Goal: Task Accomplishment & Management: Manage account settings

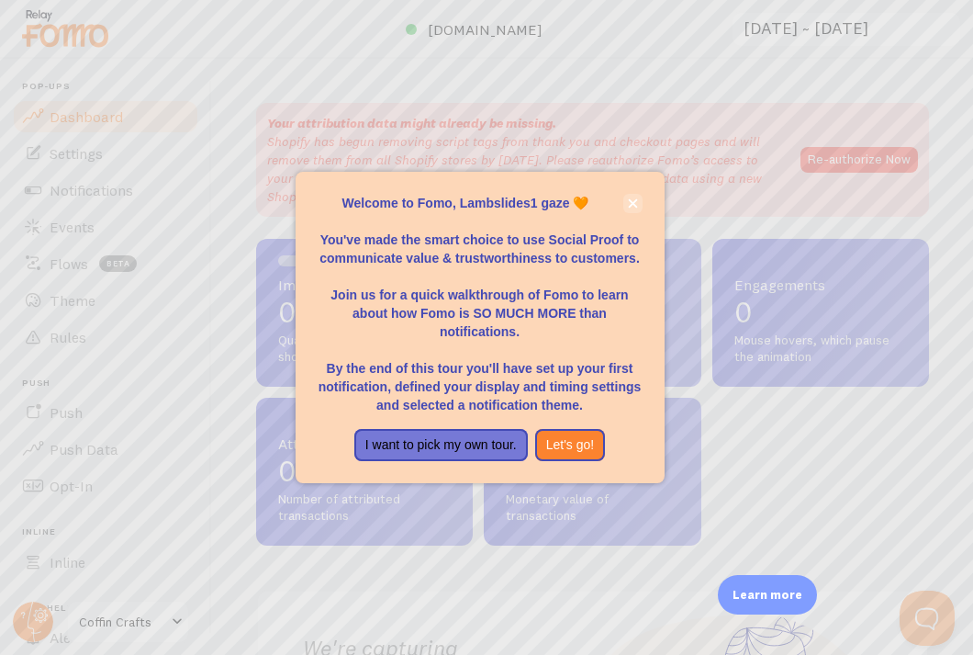
click at [637, 204] on icon "close," at bounding box center [633, 203] width 10 height 10
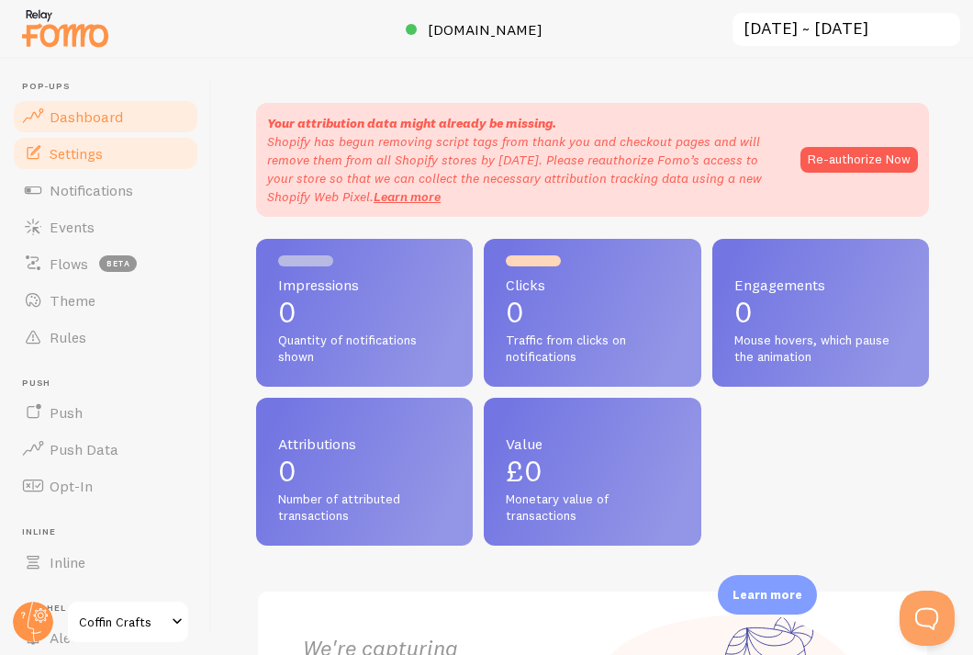
click at [114, 159] on link "Settings" at bounding box center [105, 153] width 189 height 37
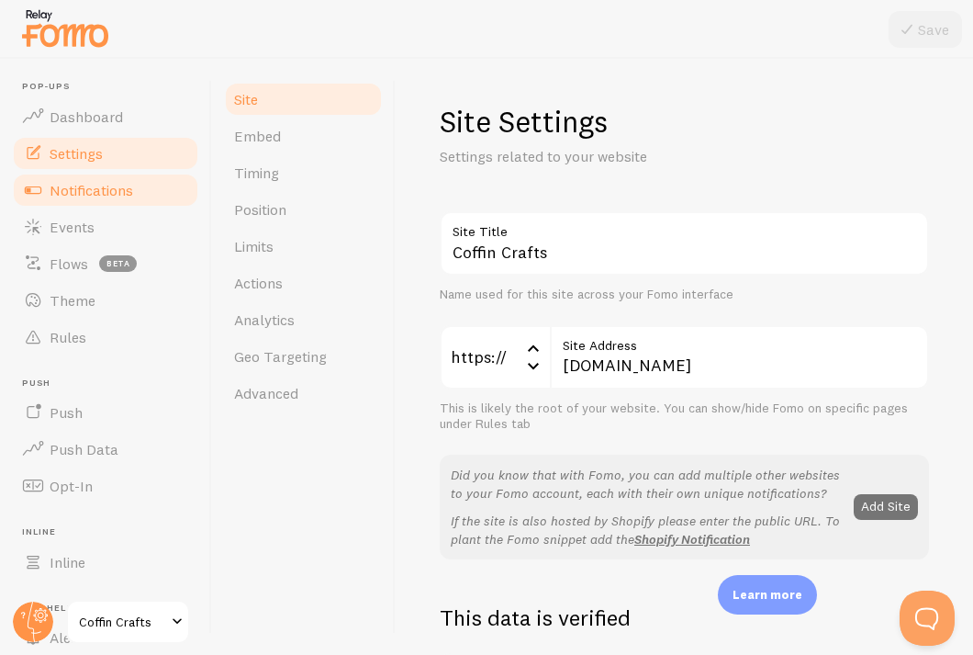
click at [107, 191] on span "Notifications" at bounding box center [92, 190] width 84 height 18
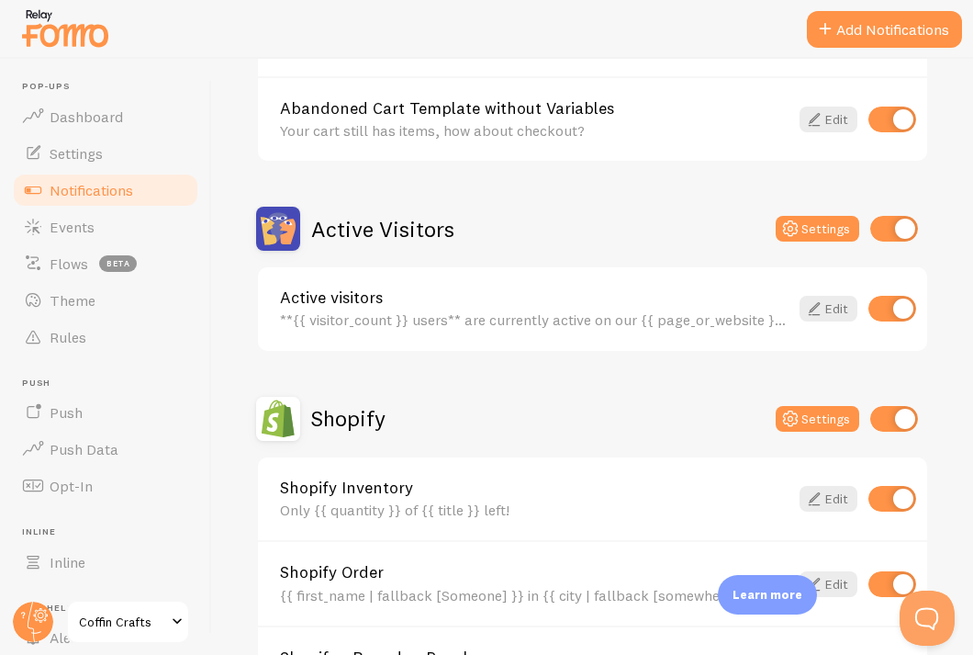
scroll to position [331, 0]
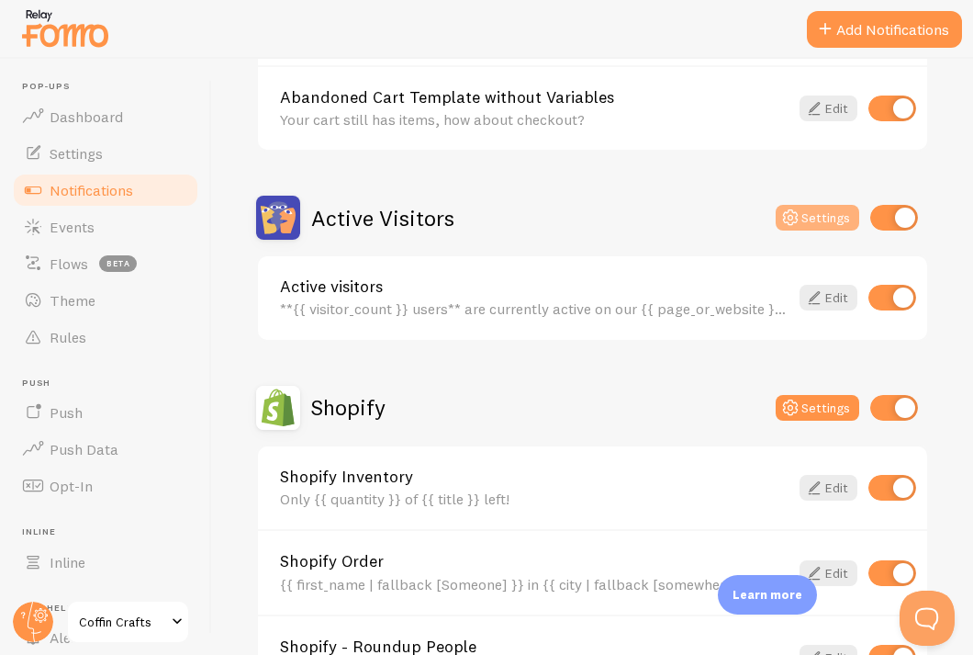
click at [816, 213] on button "Settings" at bounding box center [818, 218] width 84 height 26
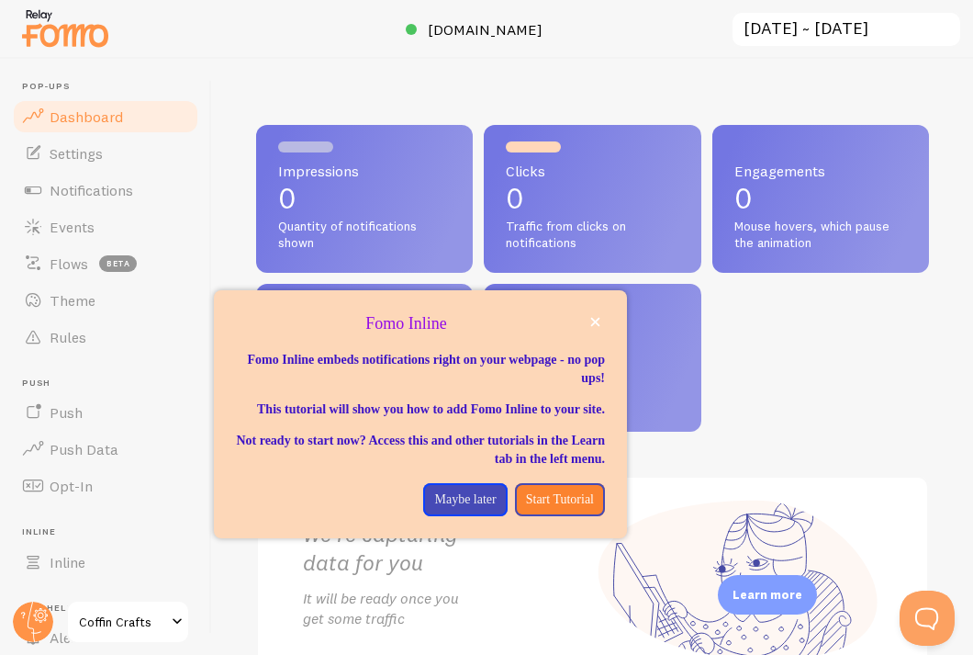
scroll to position [139, 0]
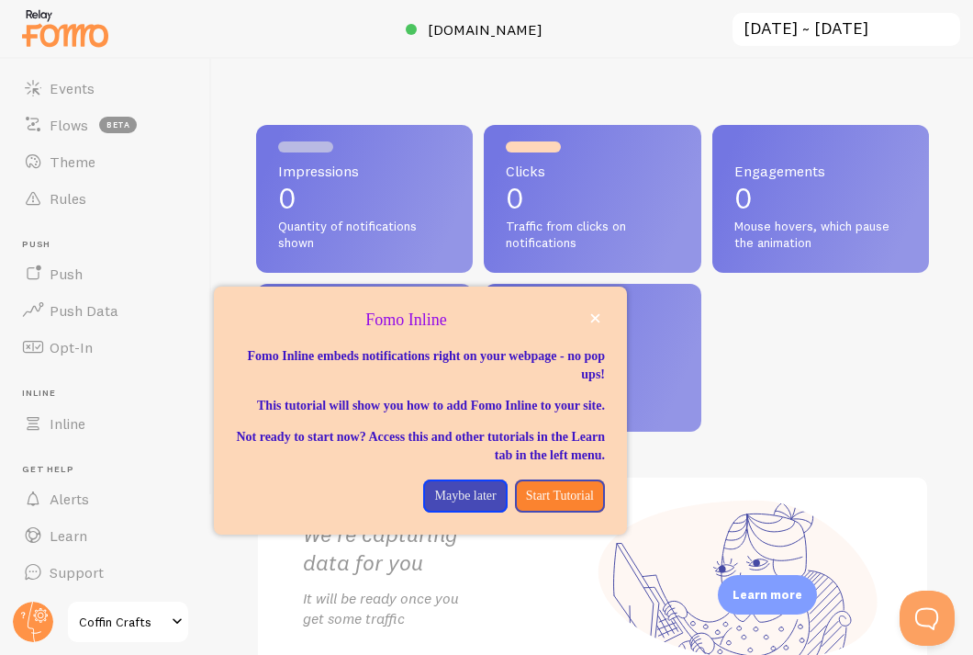
click at [95, 629] on span "Coffin Crafts" at bounding box center [122, 622] width 87 height 22
